Goal: Check status: Check status

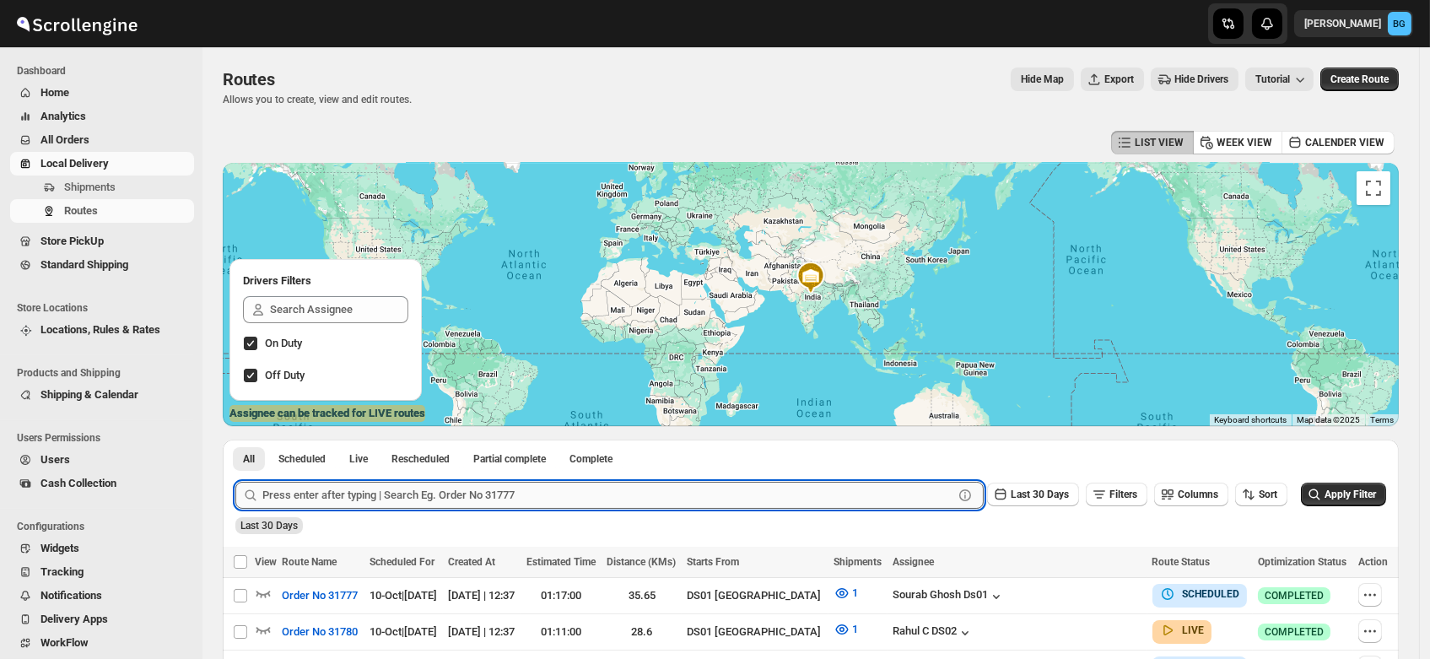
click at [326, 500] on input "text" at bounding box center [607, 495] width 691 height 27
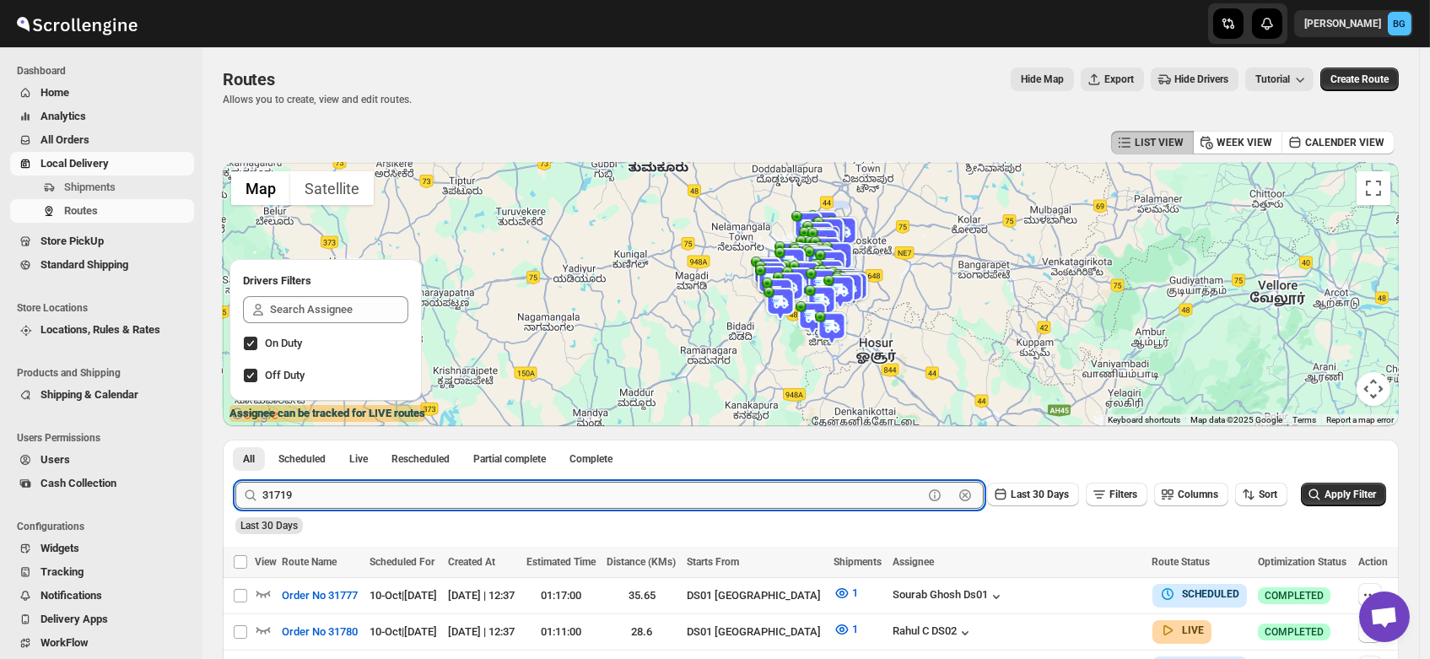
click at [235, 439] on button "Submit" at bounding box center [259, 448] width 48 height 18
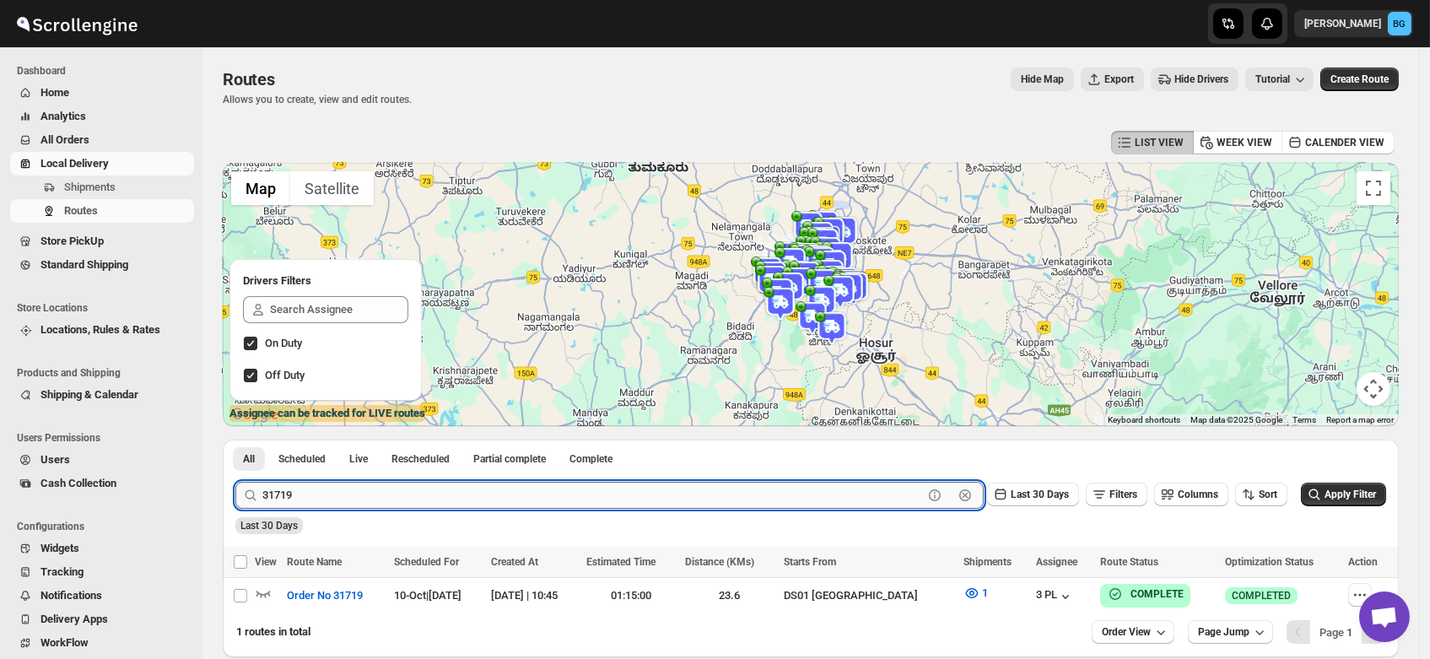
click at [324, 491] on input "31719" at bounding box center [592, 495] width 660 height 27
drag, startPoint x: 324, startPoint y: 491, endPoint x: 147, endPoint y: 521, distance: 179.7
click at [147, 521] on div "Skip to content Brajesh Giri BG Dashboard Home Analytics All Orders Local Deliv…" at bounding box center [715, 370] width 1430 height 741
type input "31720"
click at [235, 439] on button "Submit" at bounding box center [259, 448] width 48 height 18
